Goal: Find specific page/section: Find specific page/section

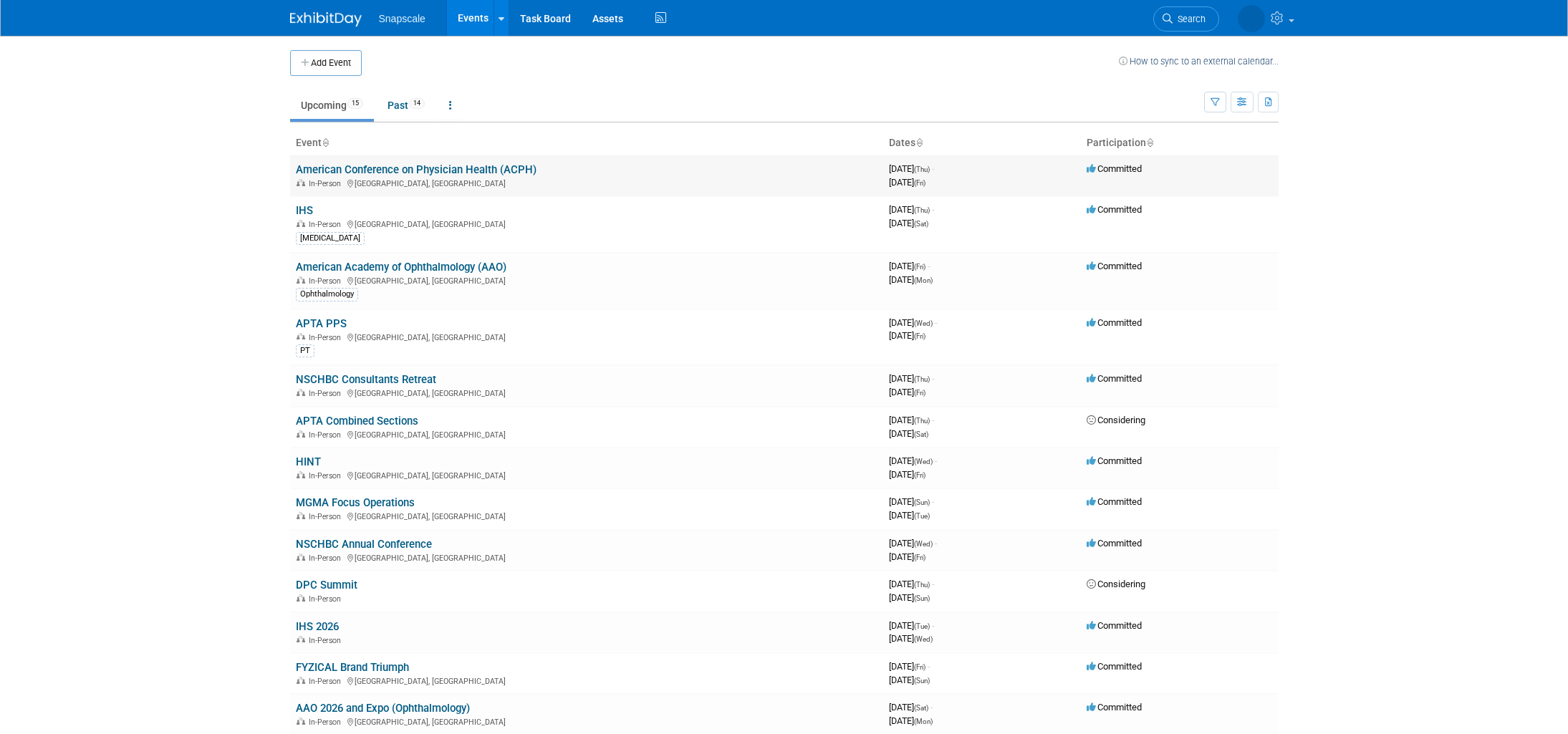
click at [429, 172] on link "American Conference on Physician Health (ACPH)" at bounding box center [416, 170] width 241 height 13
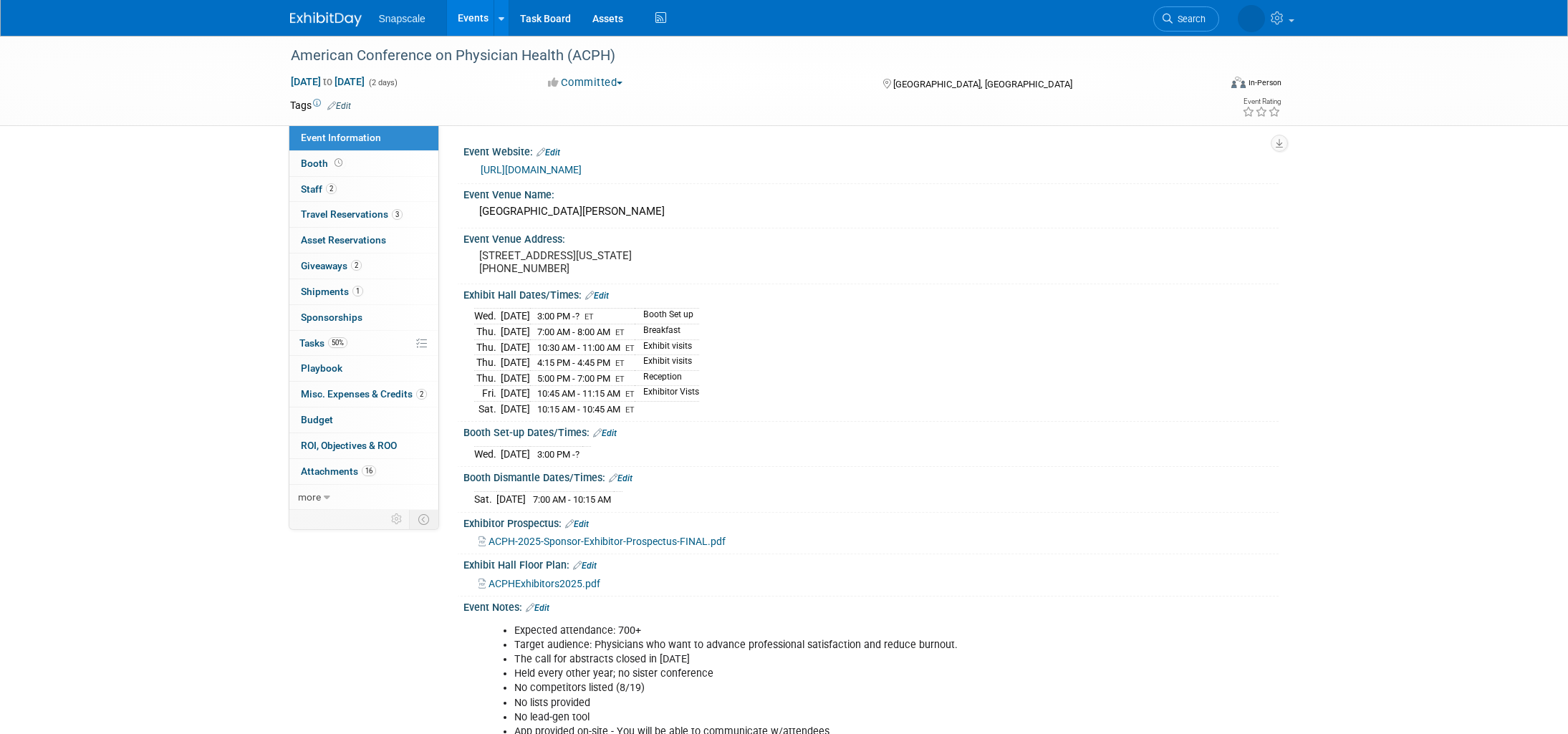
click at [402, 22] on span "Snapscale" at bounding box center [402, 19] width 46 height 11
click at [582, 162] on div "https://www.physician-wellbeing-conference.org/" at bounding box center [874, 171] width 787 height 17
click at [578, 169] on link "https://www.physician-wellbeing-conference.org/" at bounding box center [531, 170] width 101 height 11
